Goal: Communication & Community: Answer question/provide support

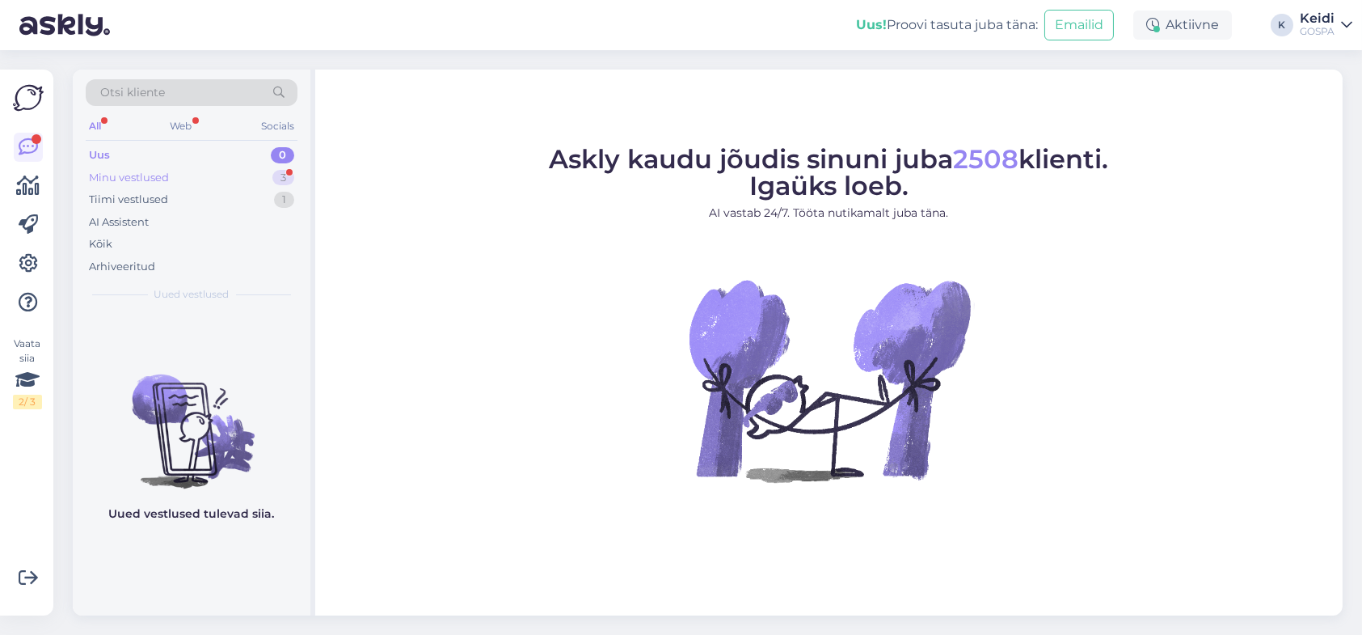
click at [198, 167] on div "Minu vestlused 3" at bounding box center [192, 178] width 212 height 23
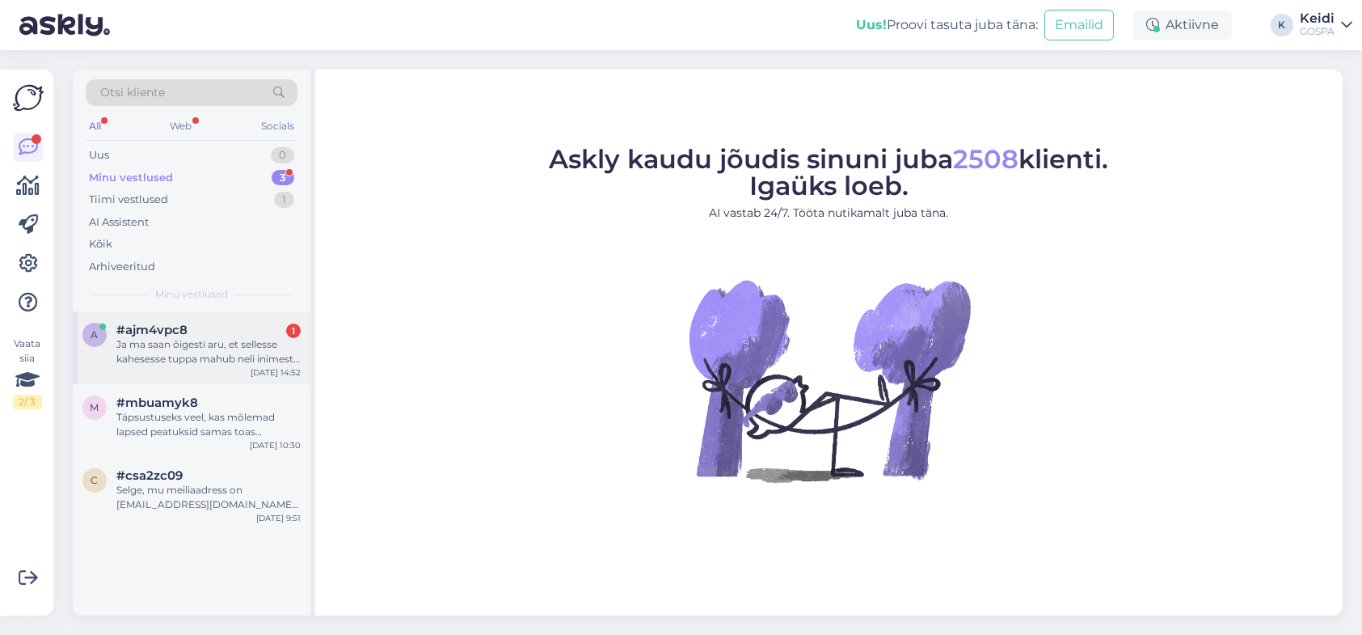
click at [178, 363] on div "Ja ma saan õigesti aru, et sellesse kahesesse tuppa mahub neli inimest (kahe li…" at bounding box center [208, 351] width 184 height 29
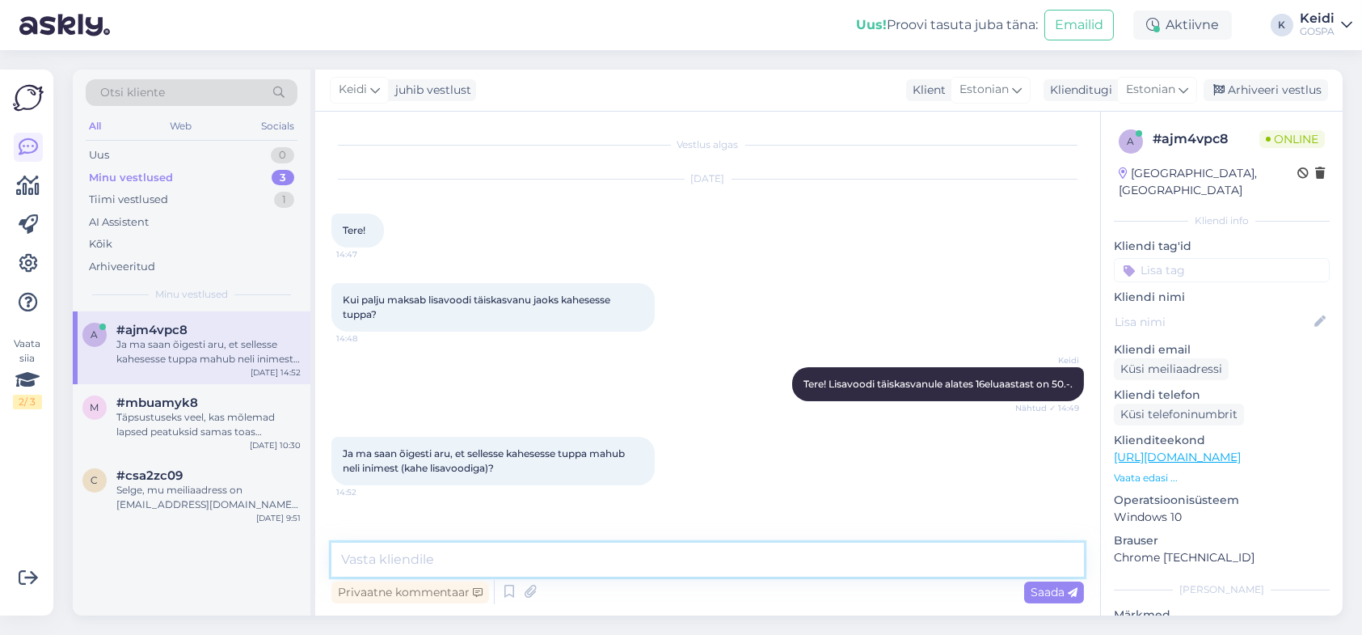
click at [473, 549] on textarea at bounding box center [707, 559] width 753 height 34
type textarea "Kahjuks mahutab tuba [PERSON_NAME] lisavoodi"
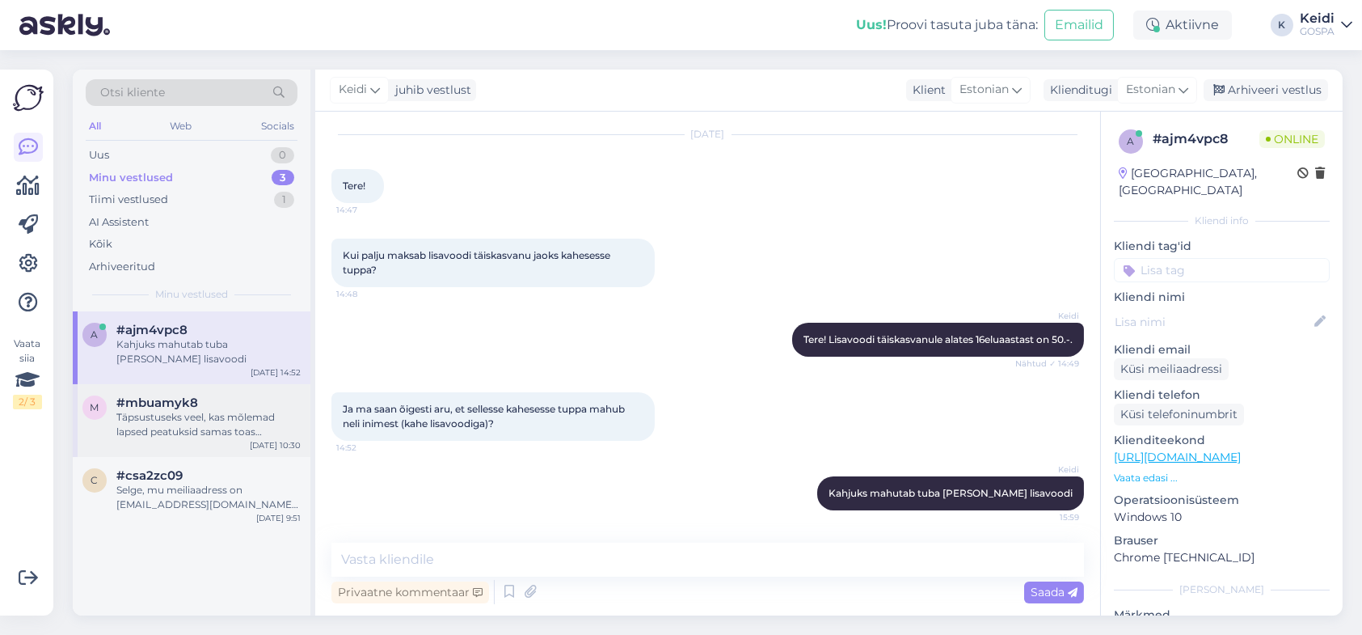
click at [186, 402] on span "#mbuamyk8" at bounding box center [157, 402] width 82 height 15
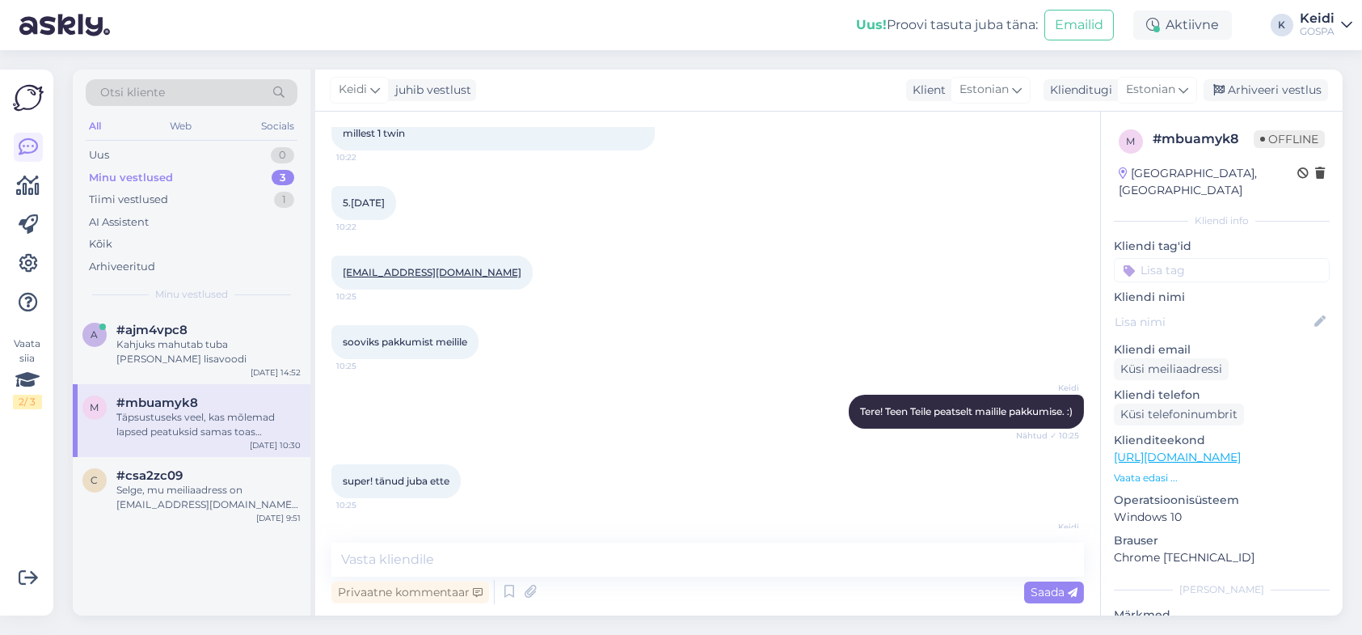
scroll to position [406, 0]
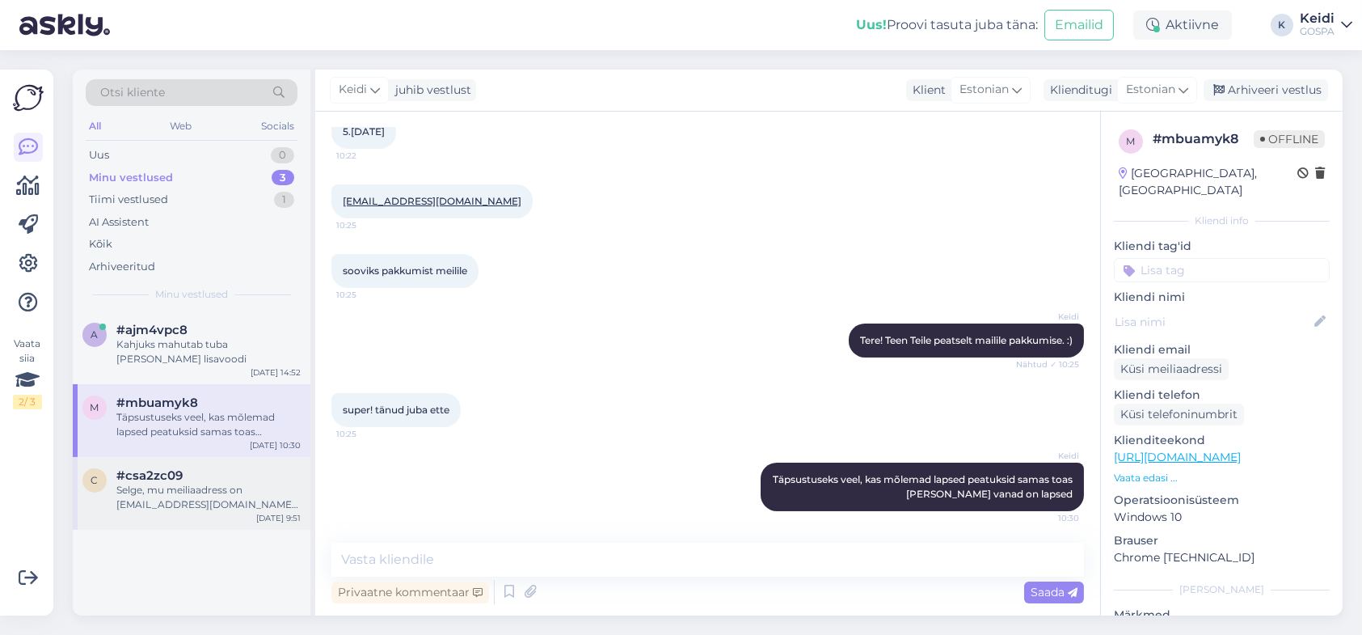
click at [176, 488] on div "Selge, mu meiliaadress on [EMAIL_ADDRESS][DOMAIN_NAME] ning meil on ka perekaar…" at bounding box center [208, 497] width 184 height 29
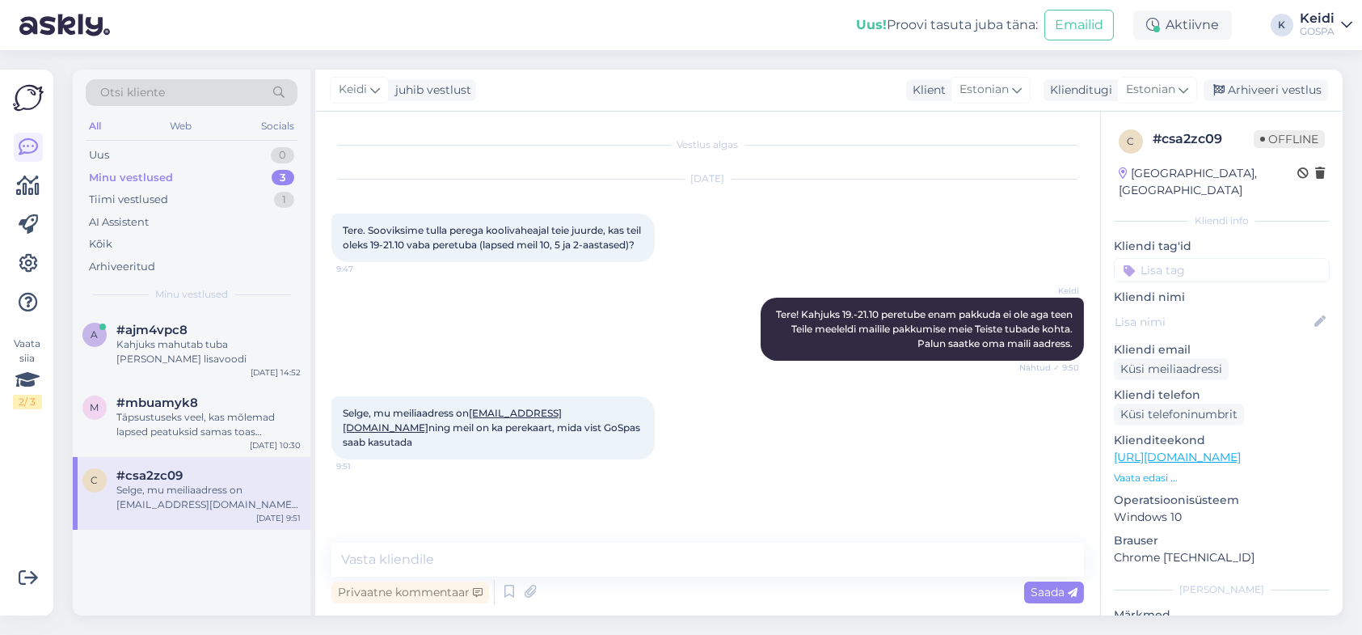
click at [176, 509] on div "Selge, mu meiliaadress on [EMAIL_ADDRESS][DOMAIN_NAME] ning meil on ka perekaar…" at bounding box center [208, 497] width 184 height 29
click at [1295, 82] on div "Arhiveeri vestlus" at bounding box center [1266, 90] width 125 height 22
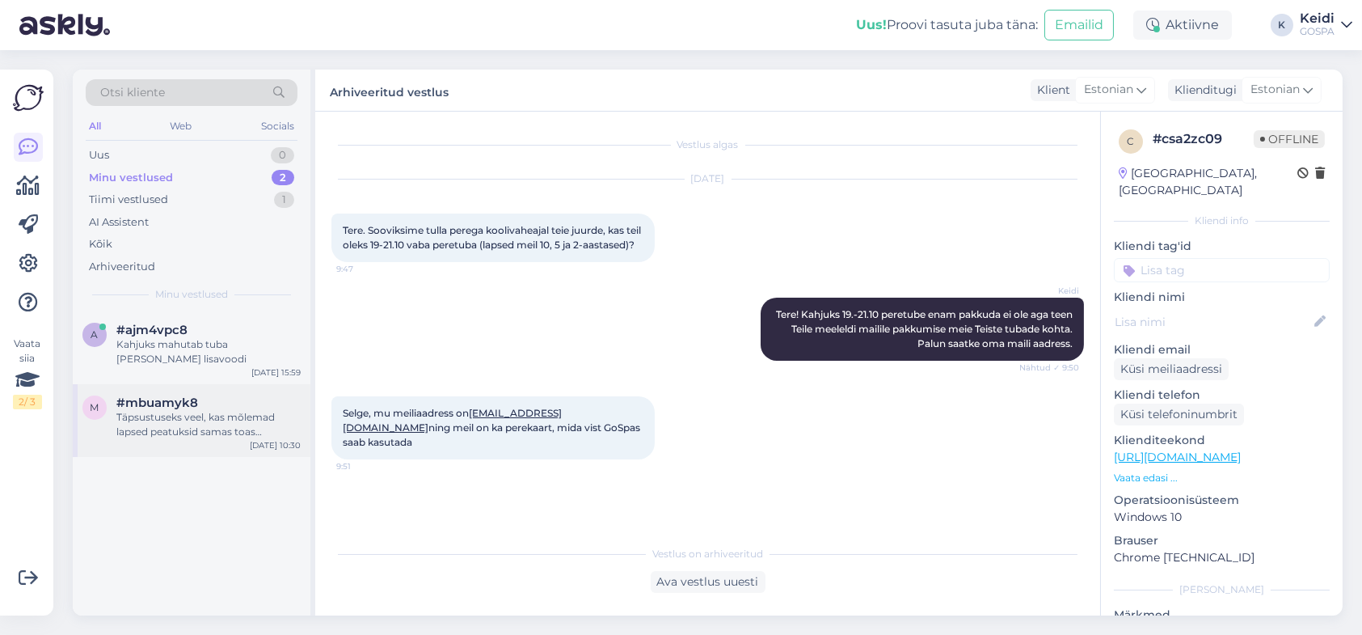
click at [208, 420] on div "Täpsustuseks veel, kas mõlemad lapsed peatuksid samas toas [PERSON_NAME] vanad …" at bounding box center [208, 424] width 184 height 29
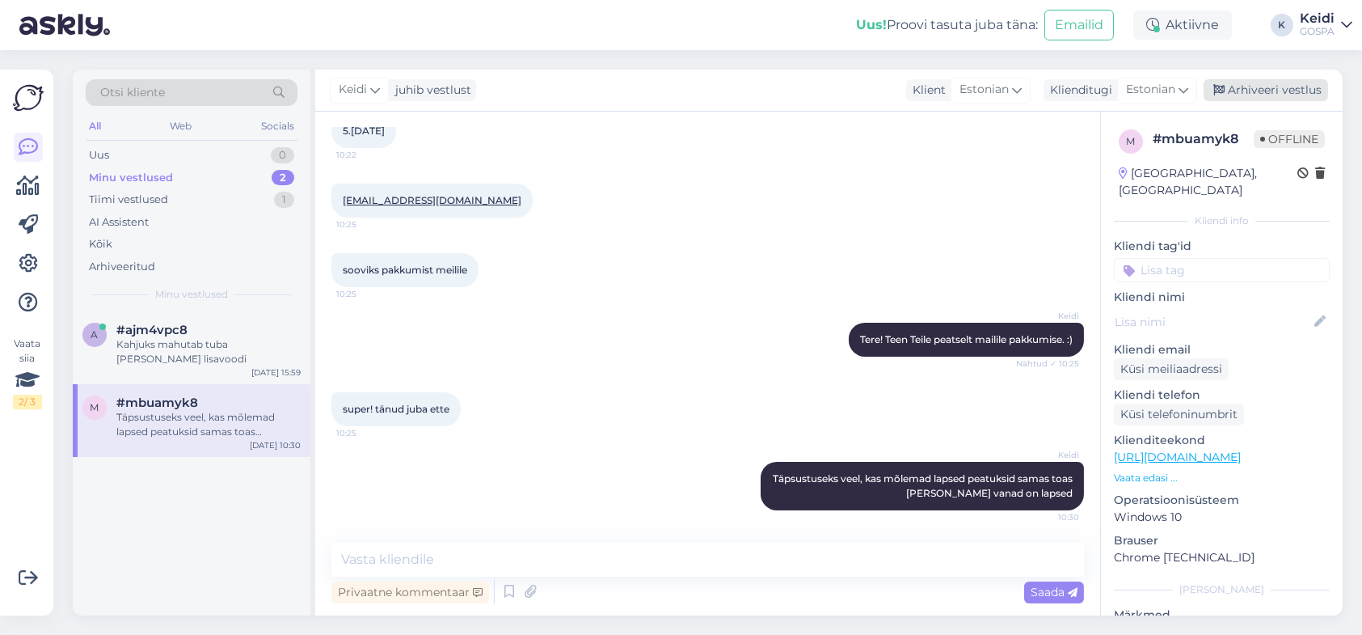
click at [1277, 95] on div "Arhiveeri vestlus" at bounding box center [1266, 90] width 125 height 22
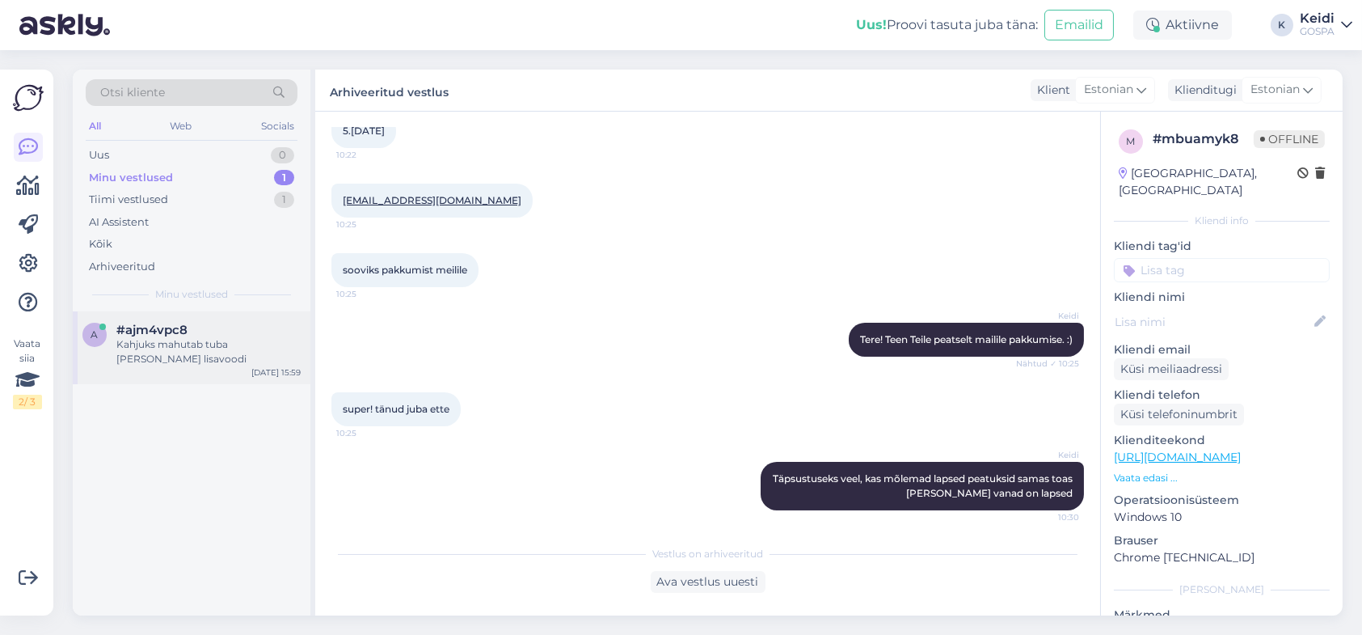
click at [140, 359] on div "Kahjuks mahutab tuba [PERSON_NAME] lisavoodi" at bounding box center [208, 351] width 184 height 29
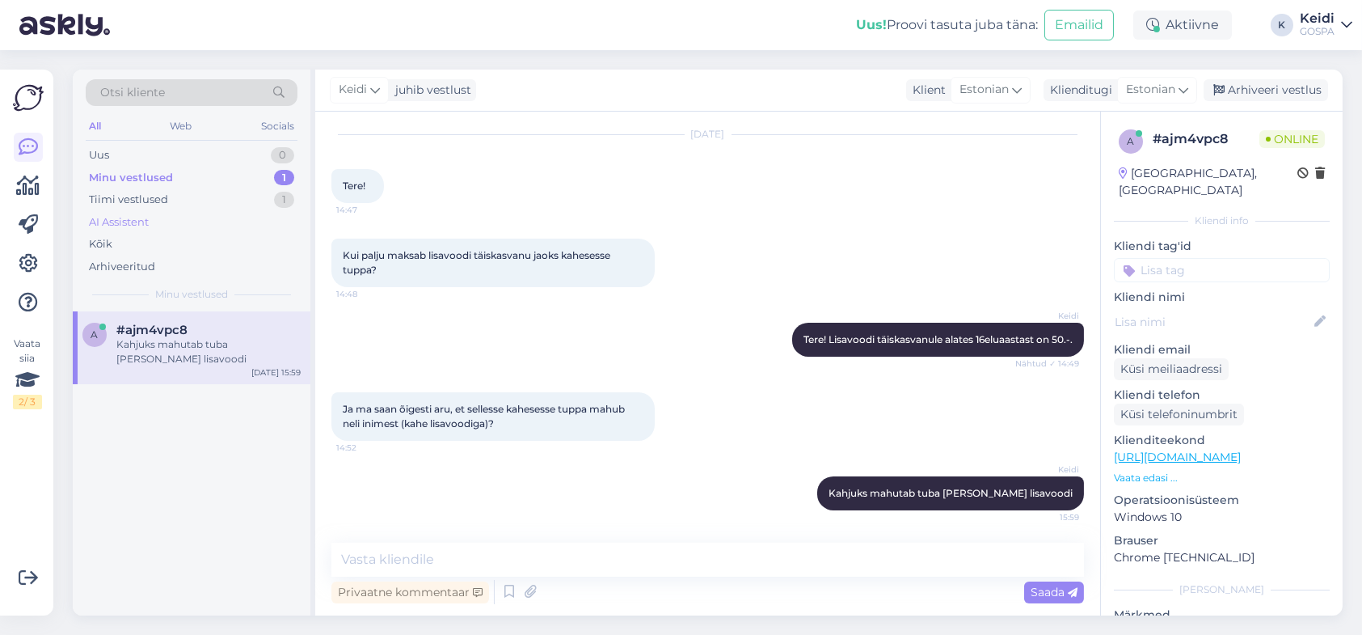
click at [188, 211] on div "AI Assistent" at bounding box center [192, 222] width 212 height 23
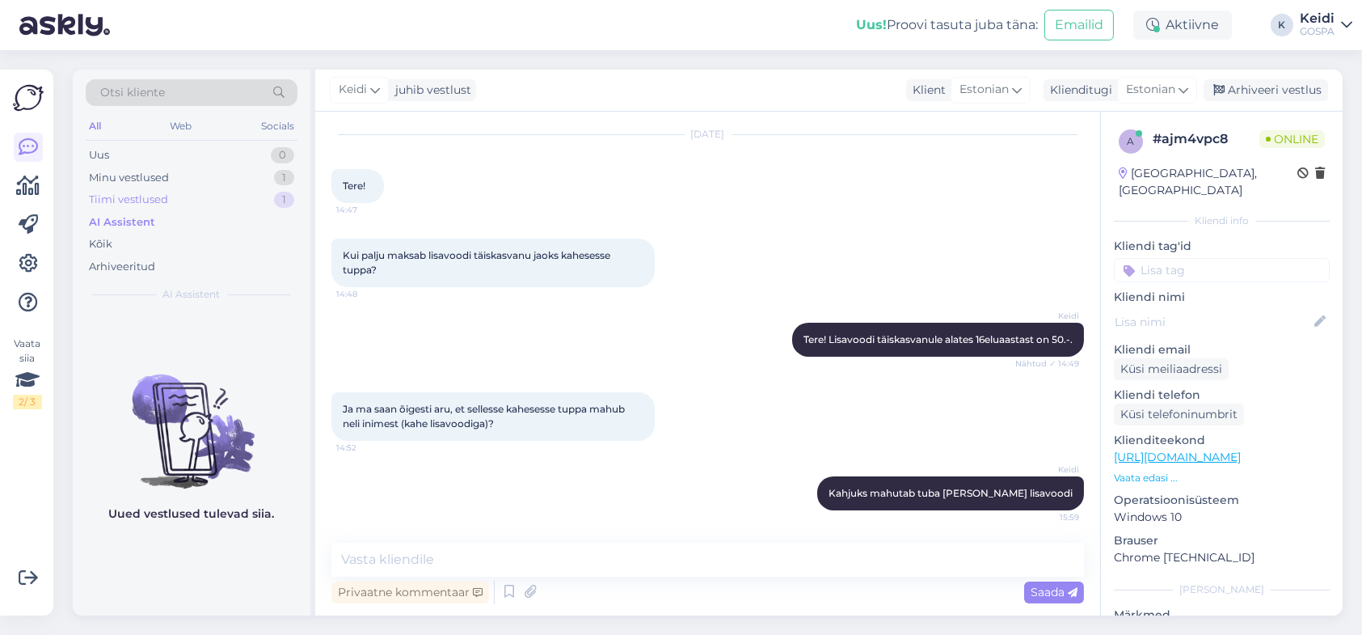
click at [190, 198] on div "Tiimi vestlused 1" at bounding box center [192, 199] width 212 height 23
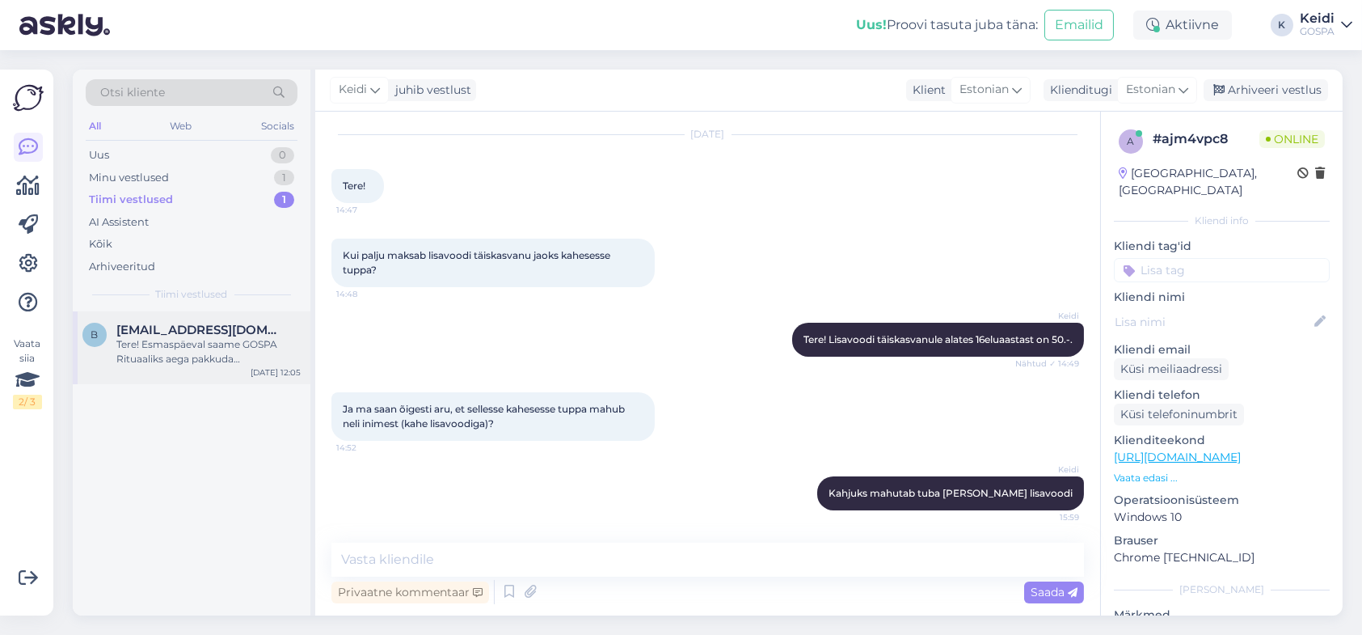
click at [169, 332] on span "[EMAIL_ADDRESS][DOMAIN_NAME]" at bounding box center [200, 330] width 168 height 15
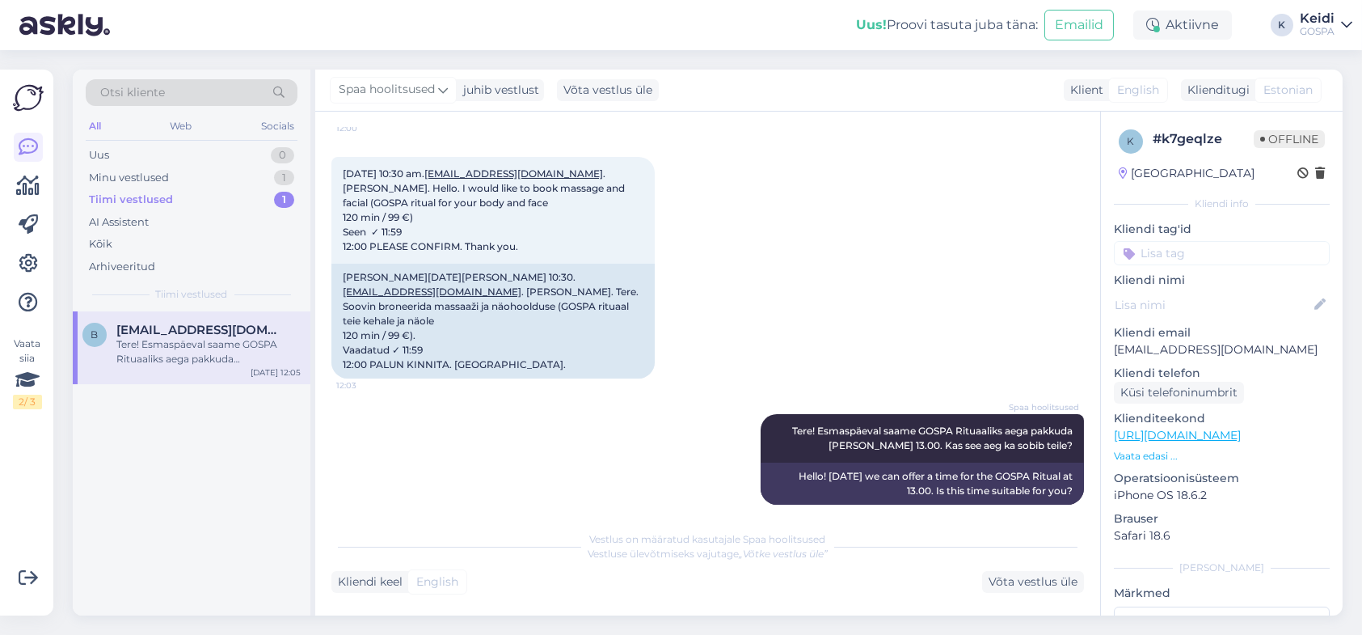
scroll to position [410, 0]
click at [150, 156] on div "Uus 0" at bounding box center [192, 155] width 212 height 23
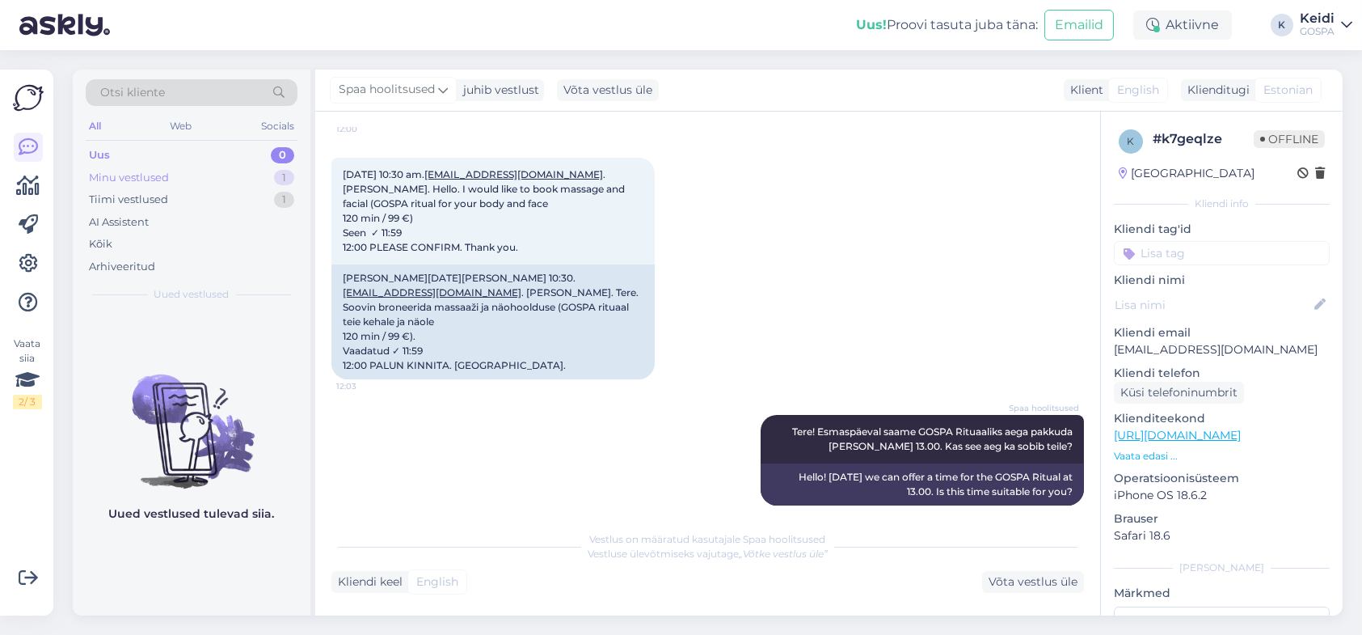
click at [150, 170] on div "Minu vestlused" at bounding box center [129, 178] width 80 height 16
